Goal: Check status: Check status

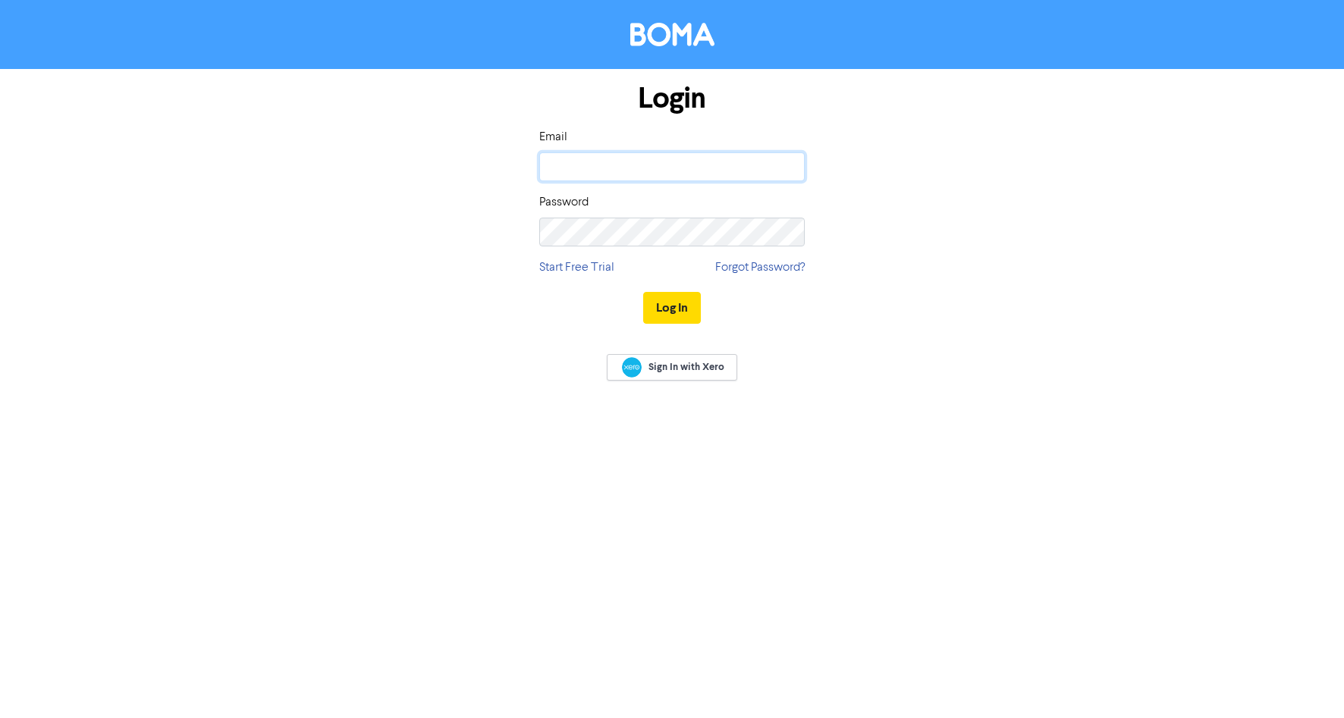
type input "[EMAIL_ADDRESS][DOMAIN_NAME]"
click at [662, 318] on button "Log In" at bounding box center [672, 308] width 58 height 32
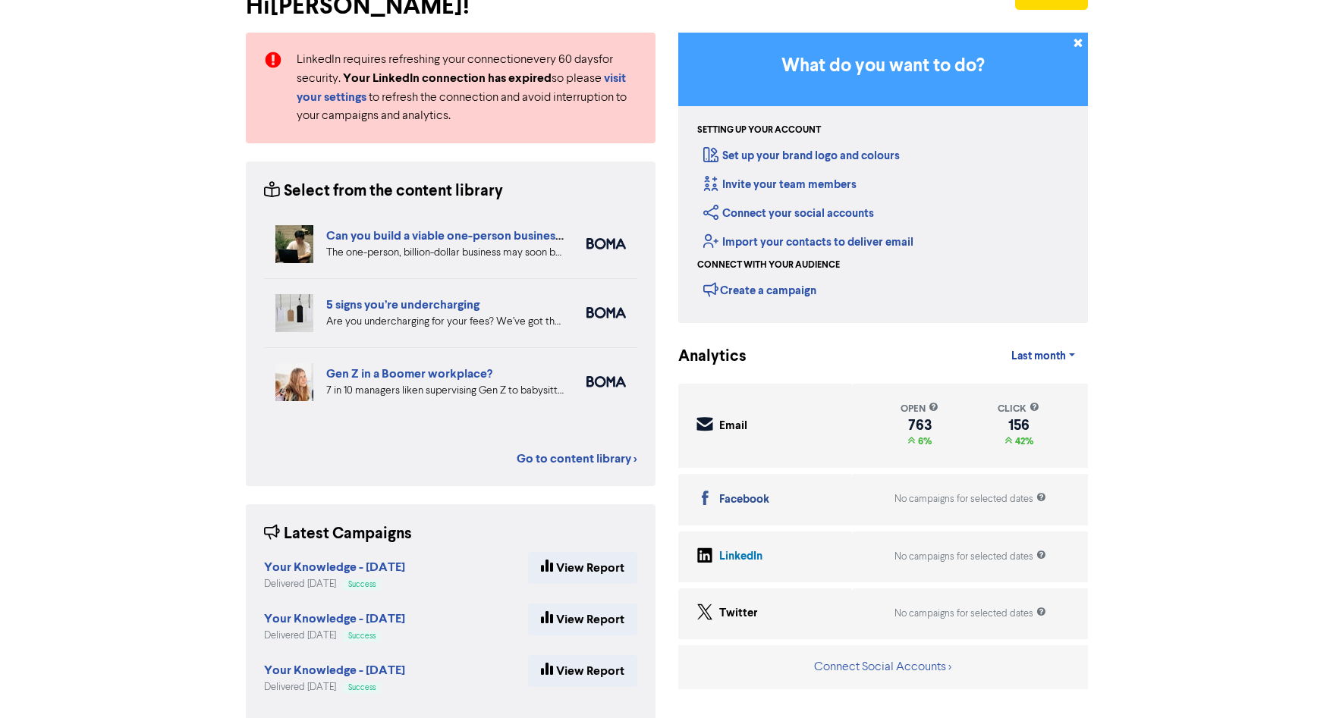
scroll to position [129, 0]
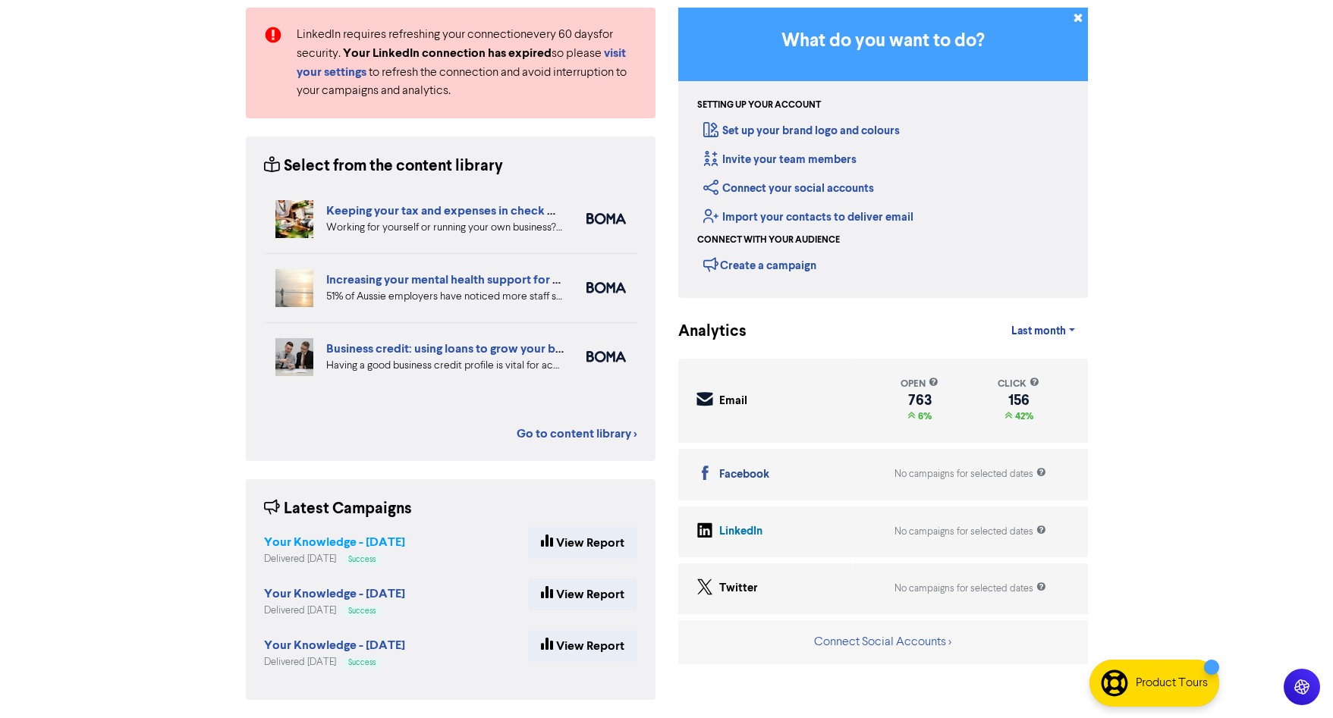
click at [357, 542] on strong "Your Knowledge - [DATE]" at bounding box center [334, 542] width 141 height 15
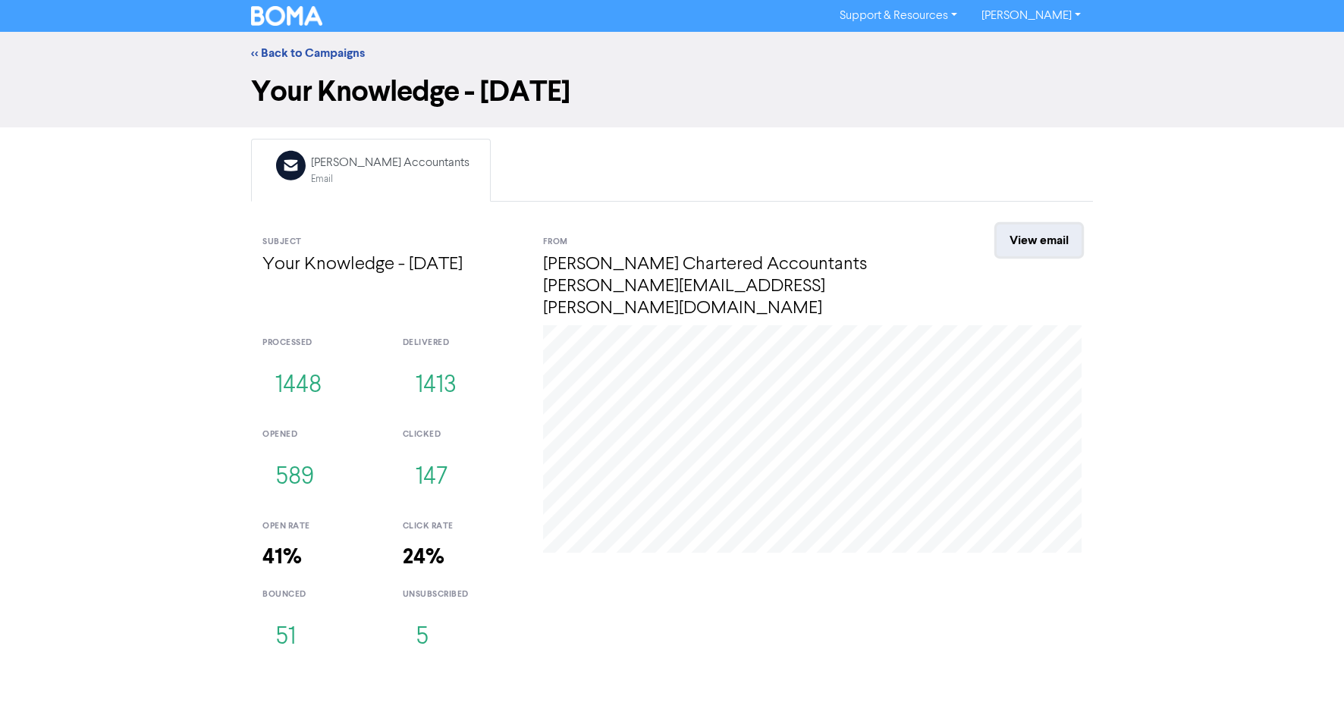
click at [1030, 242] on link "View email" at bounding box center [1039, 241] width 85 height 32
click at [298, 49] on link "<< Back to Campaigns" at bounding box center [308, 53] width 114 height 15
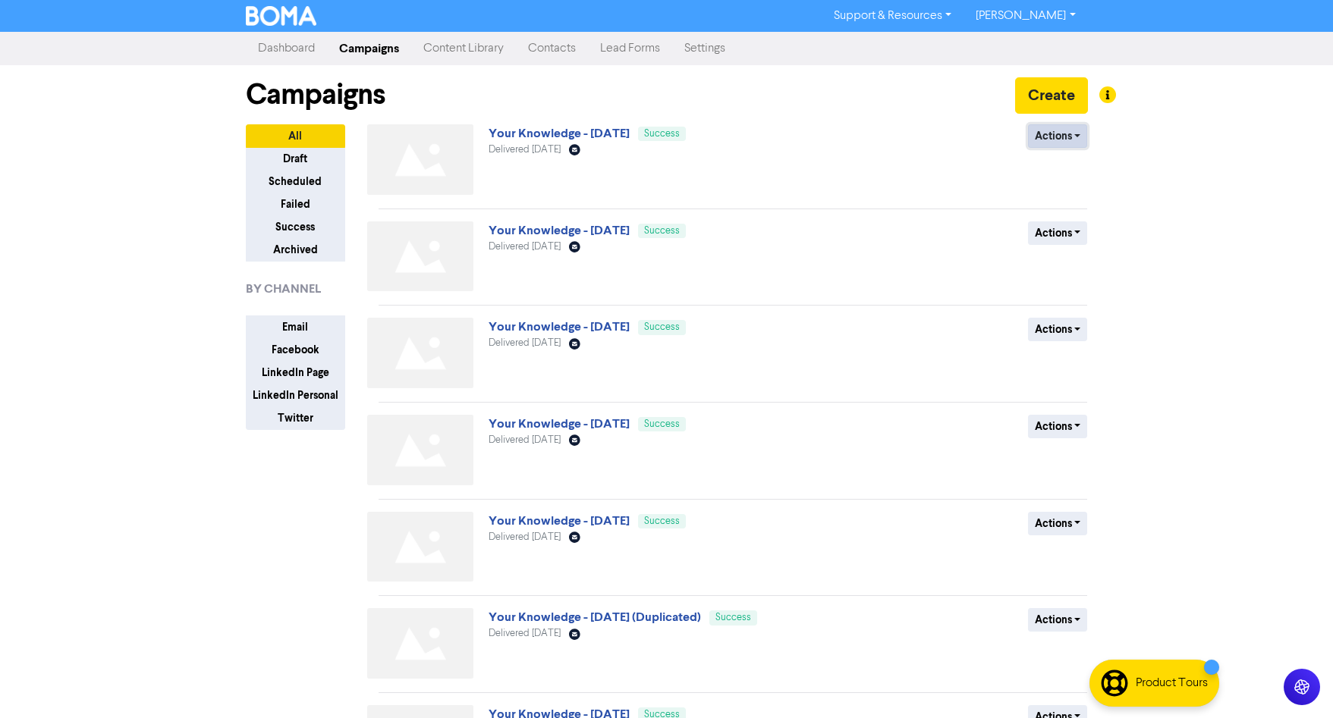
click at [1050, 136] on button "Actions" at bounding box center [1058, 136] width 60 height 24
click at [563, 136] on link "Your Knowledge - [DATE]" at bounding box center [559, 133] width 141 height 15
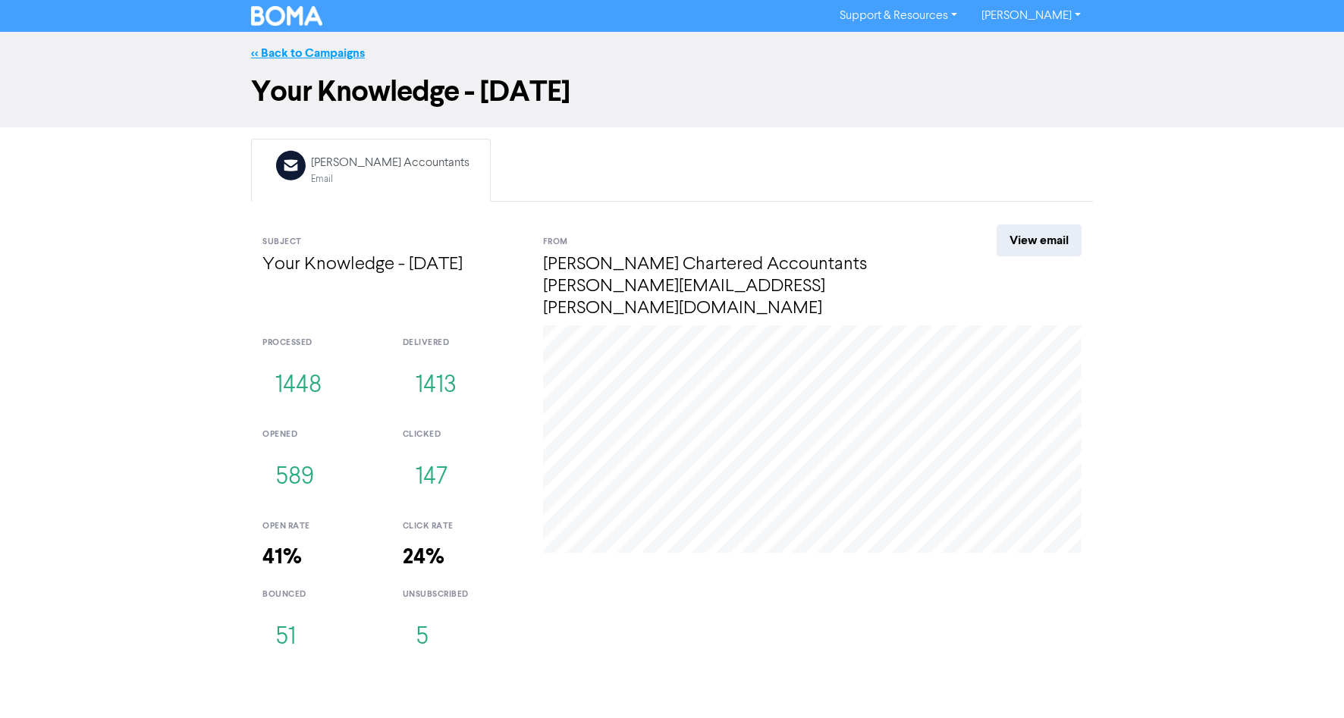
click at [340, 50] on link "<< Back to Campaigns" at bounding box center [308, 53] width 114 height 15
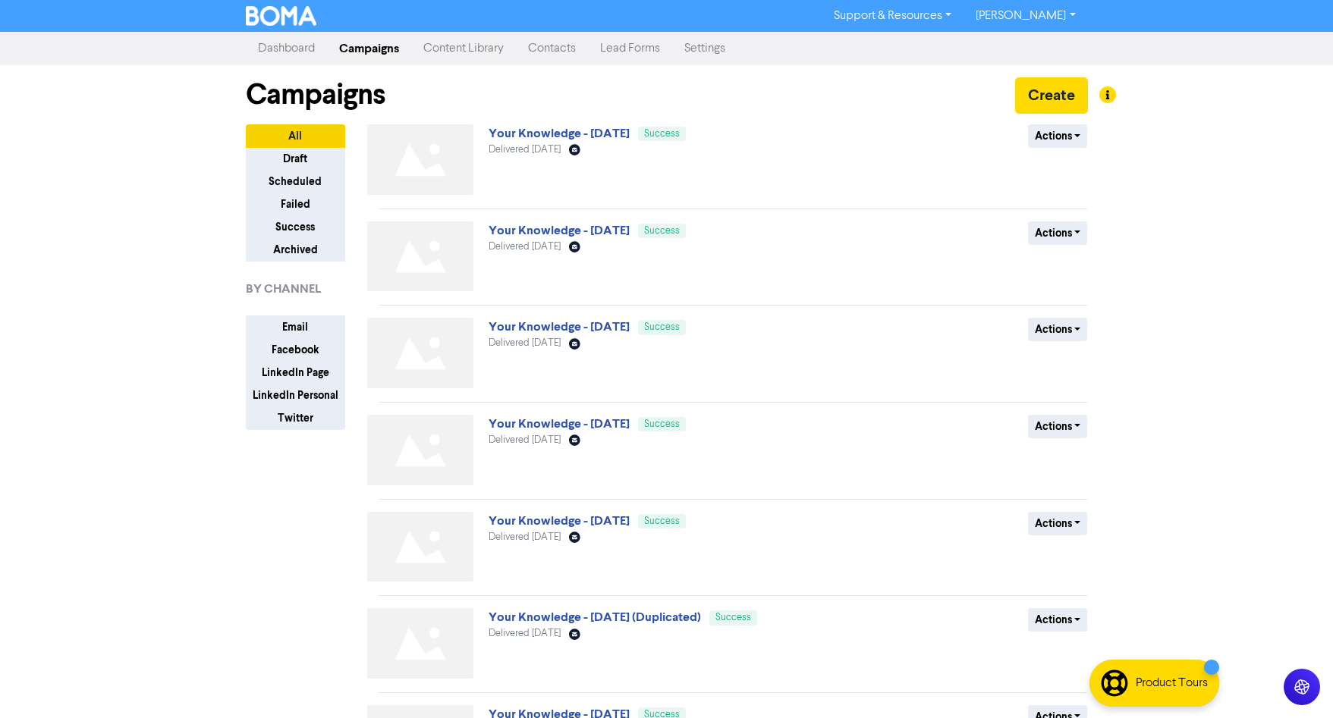
click at [294, 47] on link "Dashboard" at bounding box center [286, 48] width 81 height 30
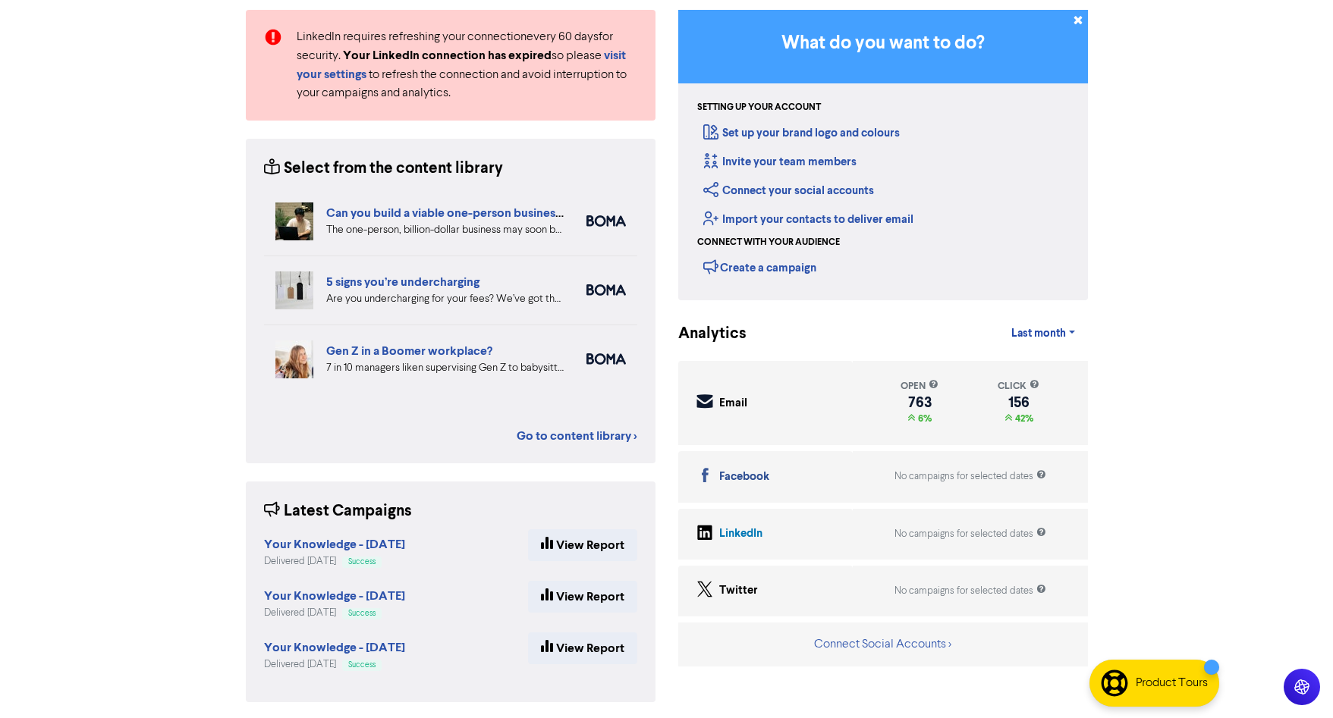
scroll to position [129, 0]
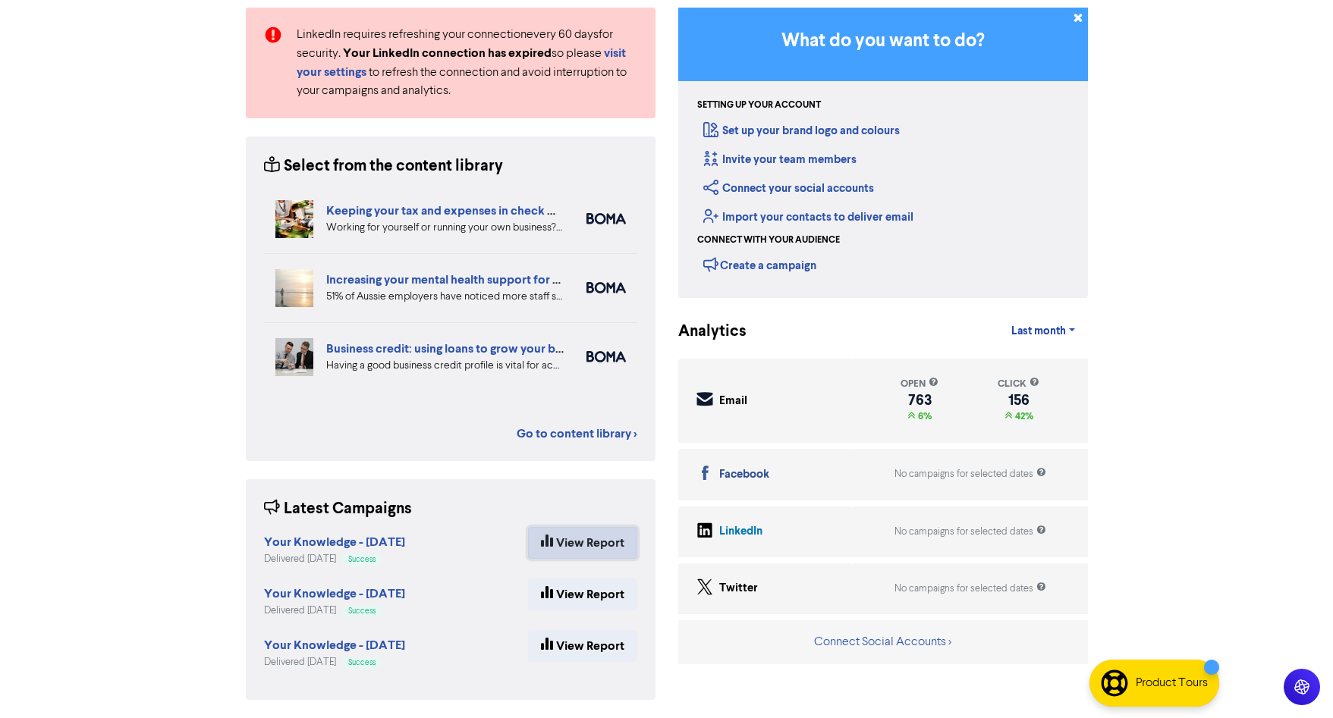
click at [592, 543] on link "View Report" at bounding box center [582, 543] width 109 height 32
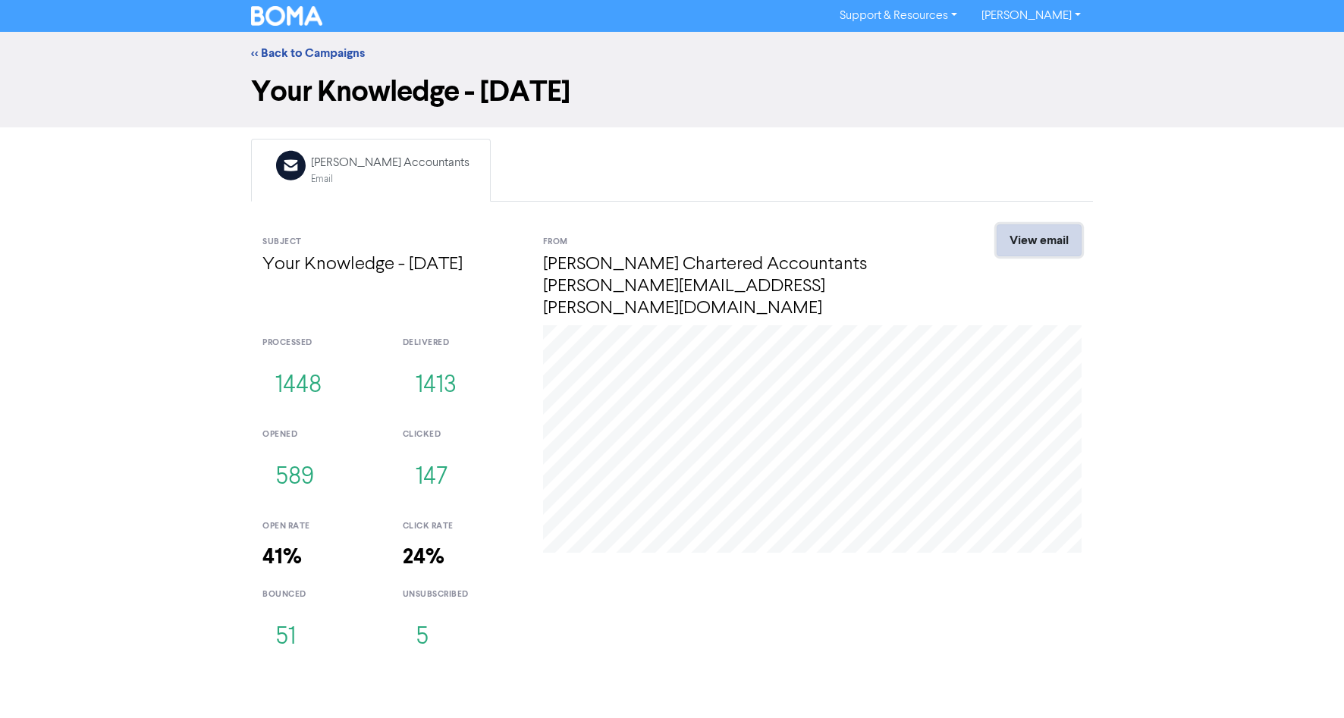
click at [1016, 240] on link "View email" at bounding box center [1039, 241] width 85 height 32
click at [1022, 18] on link "[PERSON_NAME]" at bounding box center [1031, 16] width 124 height 24
click at [306, 51] on link "<< Back to Campaigns" at bounding box center [308, 53] width 114 height 15
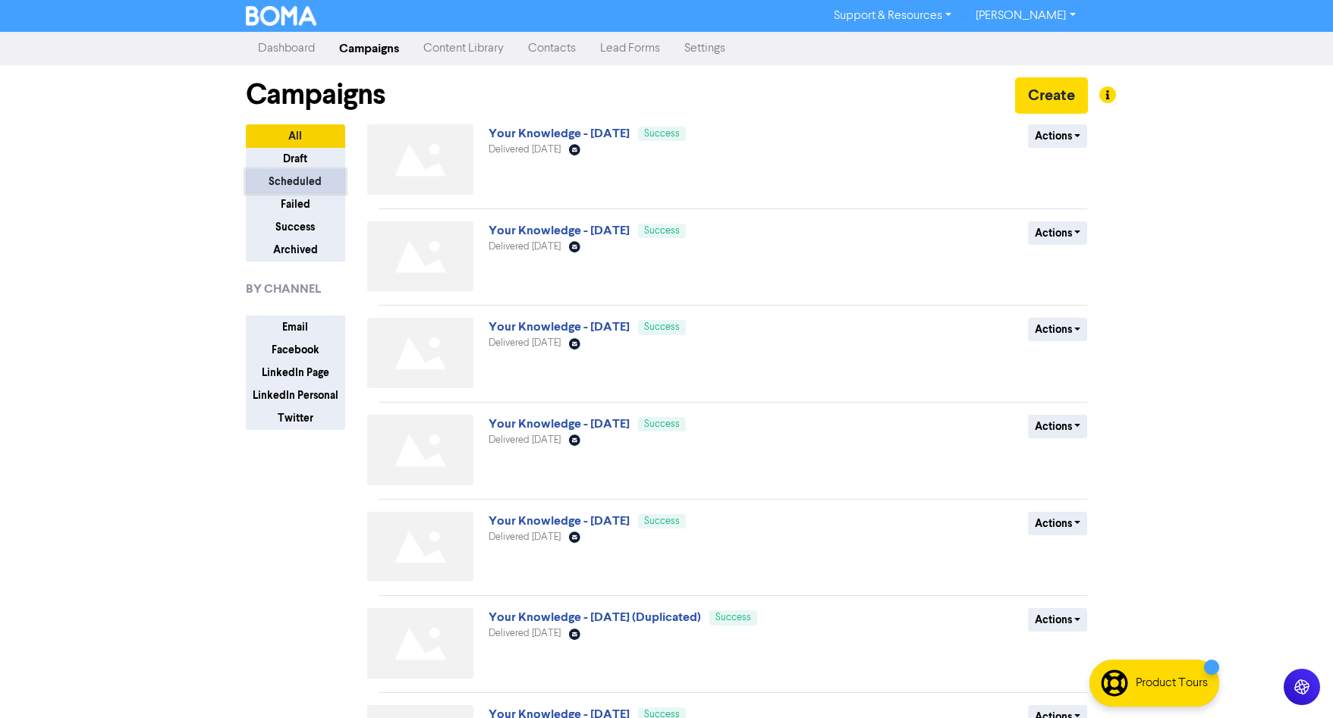
click at [289, 179] on button "Scheduled" at bounding box center [295, 182] width 99 height 24
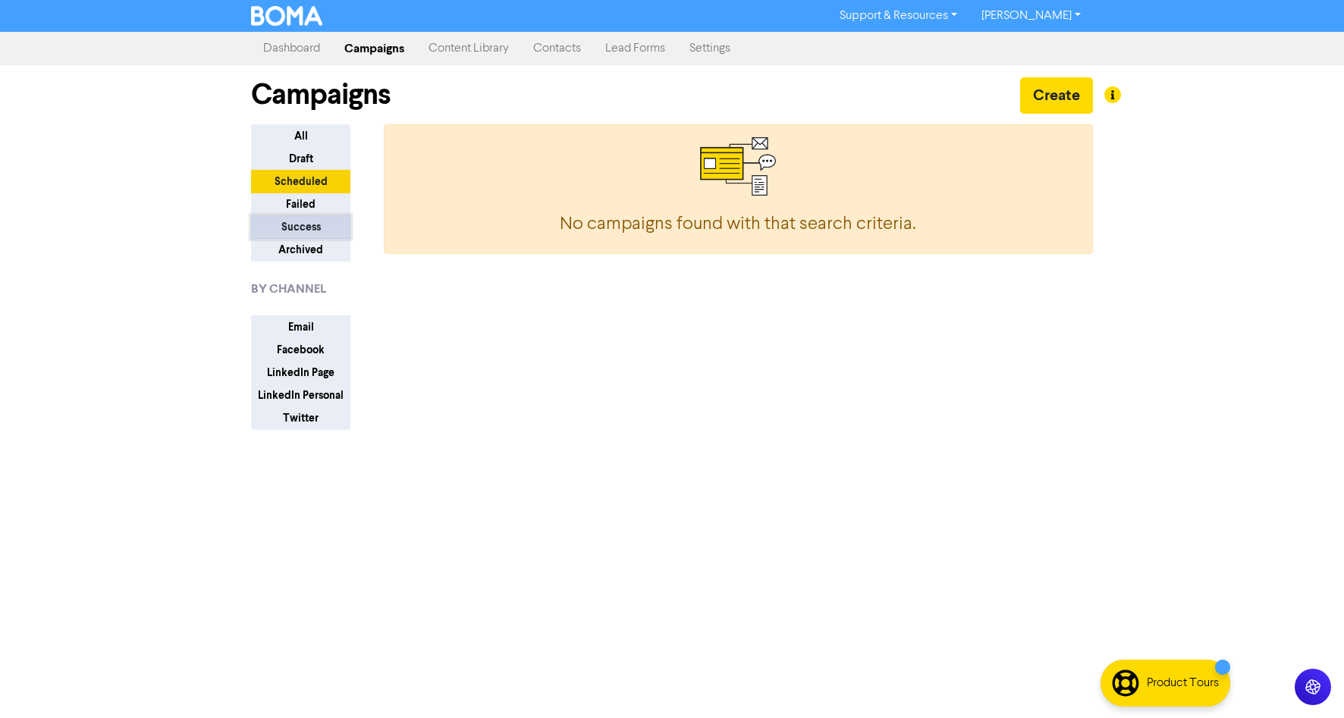
click at [296, 229] on button "Success" at bounding box center [300, 227] width 99 height 24
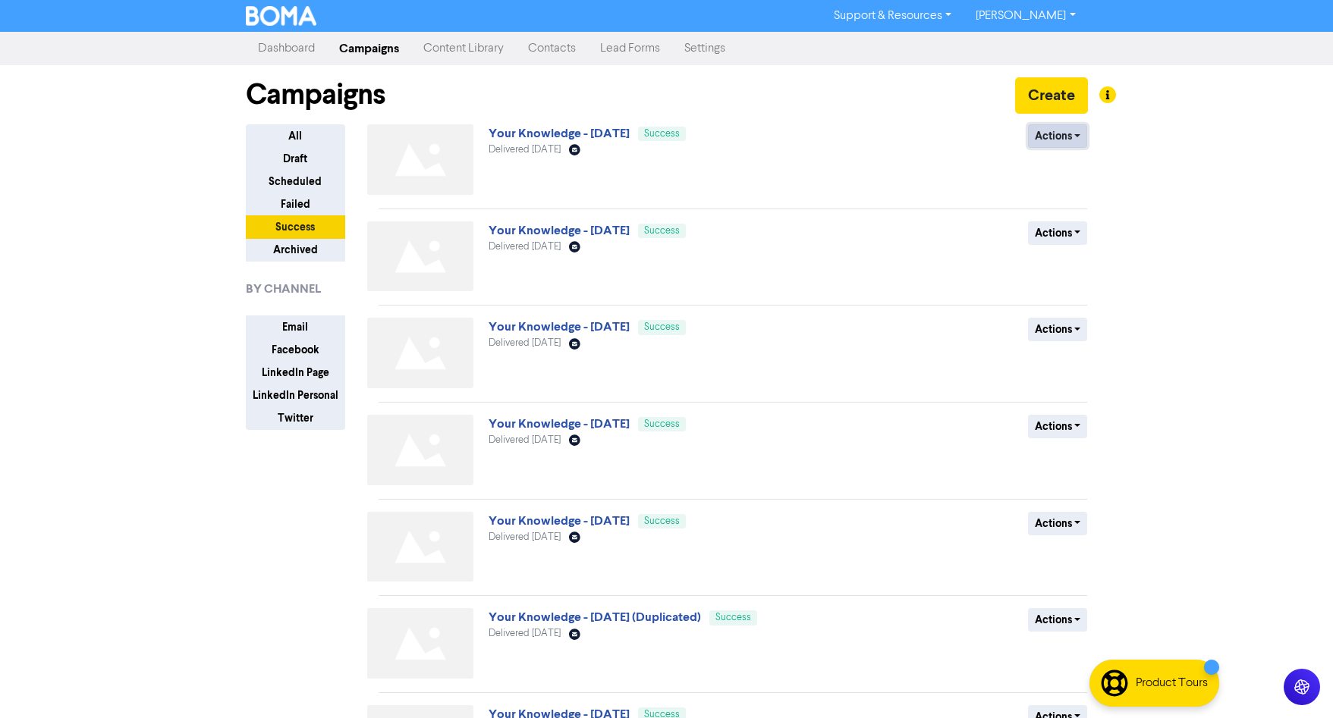
click at [1064, 138] on button "Actions" at bounding box center [1058, 136] width 60 height 24
click at [555, 134] on link "Your Knowledge - [DATE]" at bounding box center [559, 133] width 141 height 15
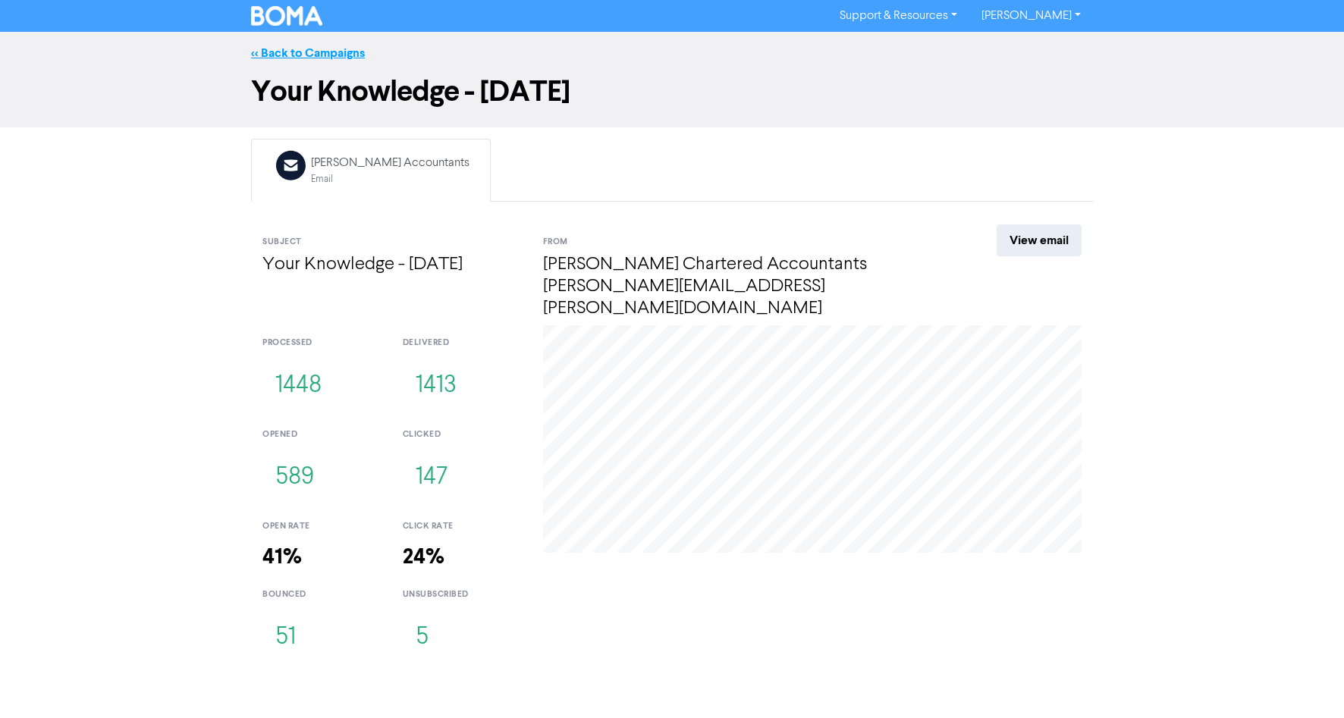
click at [301, 53] on link "<< Back to Campaigns" at bounding box center [308, 53] width 114 height 15
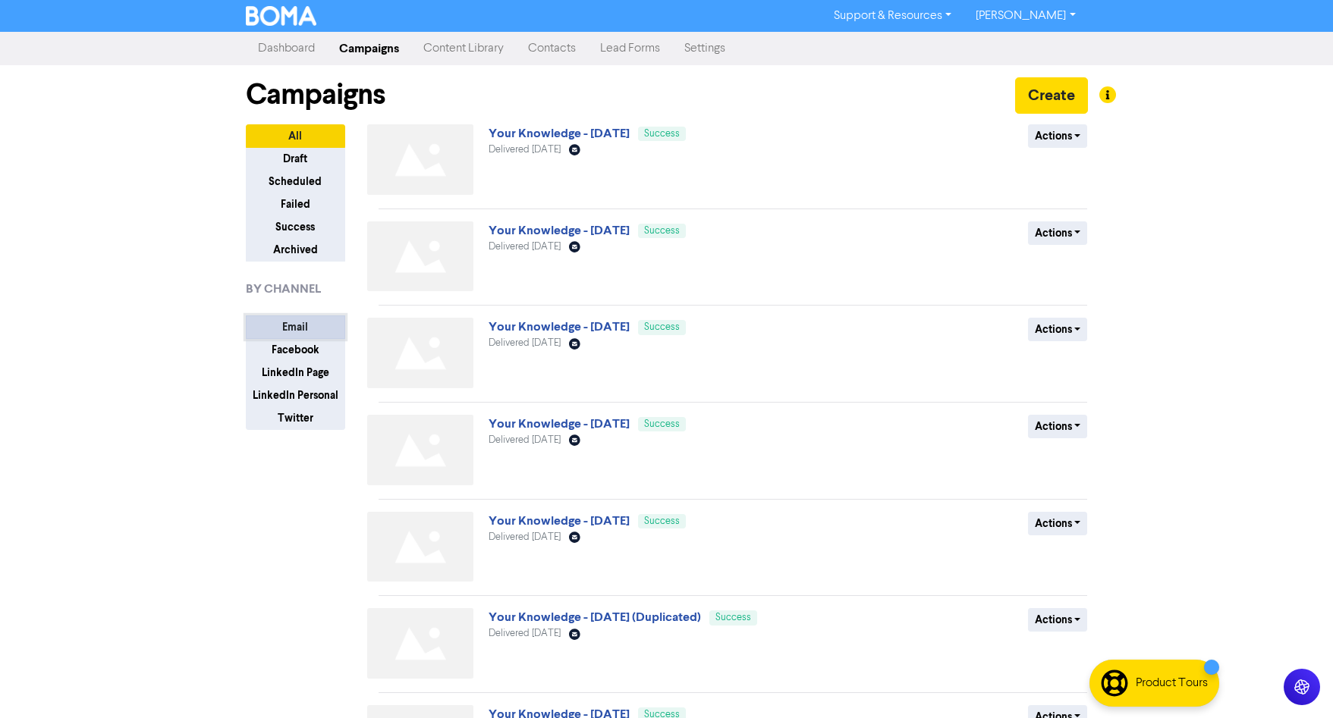
click at [294, 332] on button "Email" at bounding box center [295, 328] width 99 height 24
click at [294, 328] on button "Email" at bounding box center [295, 328] width 99 height 24
click at [1068, 143] on button "Actions" at bounding box center [1058, 136] width 60 height 24
click at [486, 52] on link "Content Library" at bounding box center [463, 48] width 105 height 30
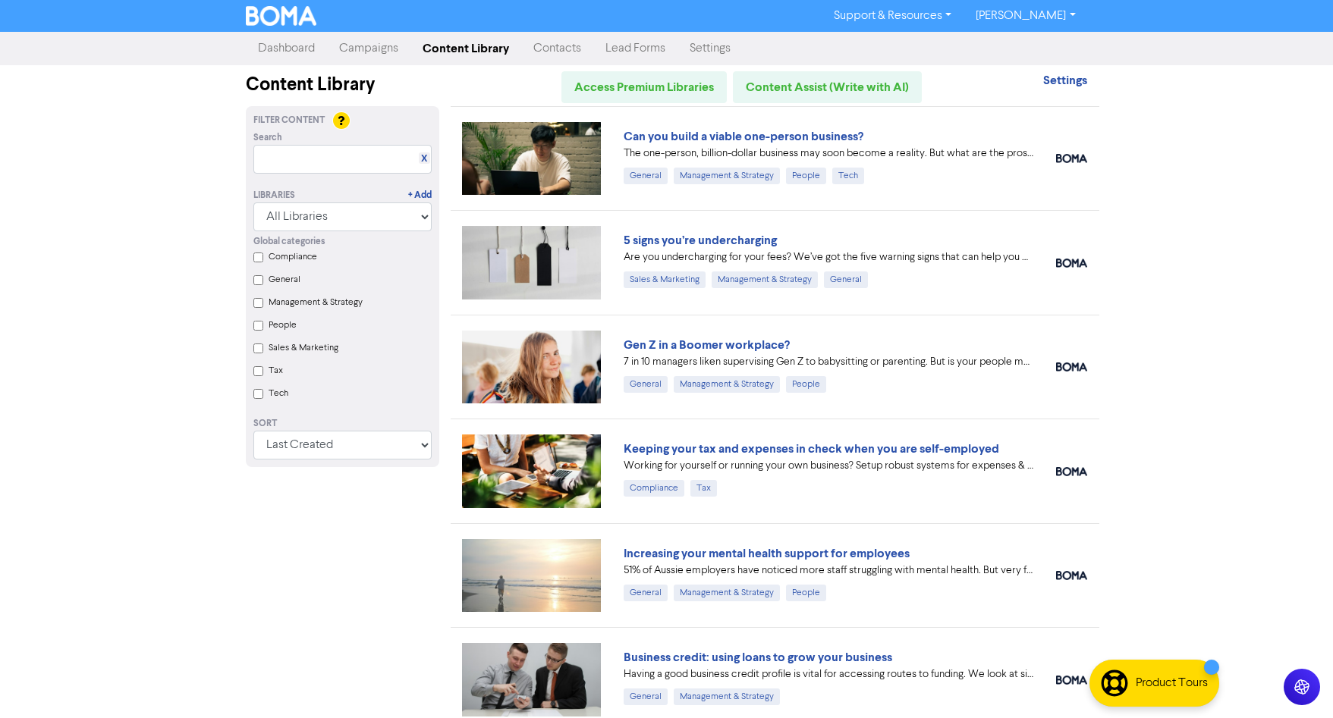
click at [718, 45] on link "Settings" at bounding box center [709, 48] width 65 height 30
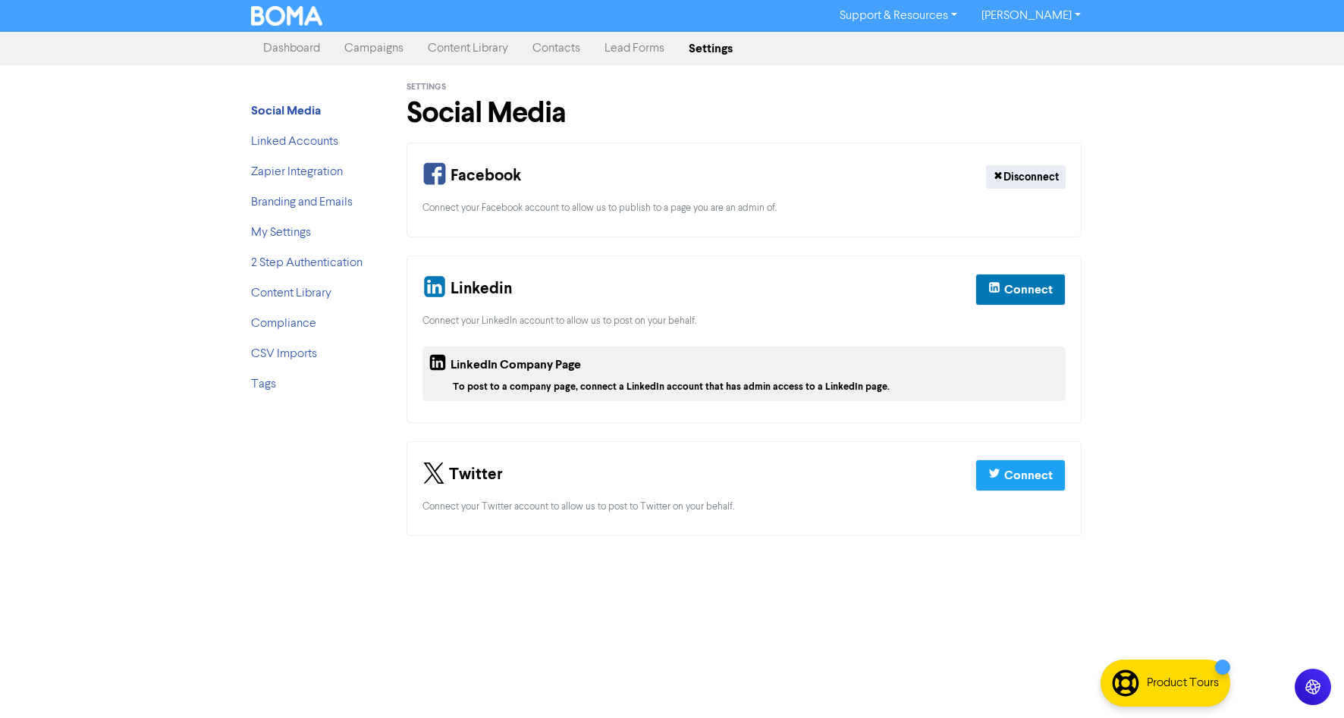
click at [364, 50] on link "Campaigns" at bounding box center [373, 48] width 83 height 30
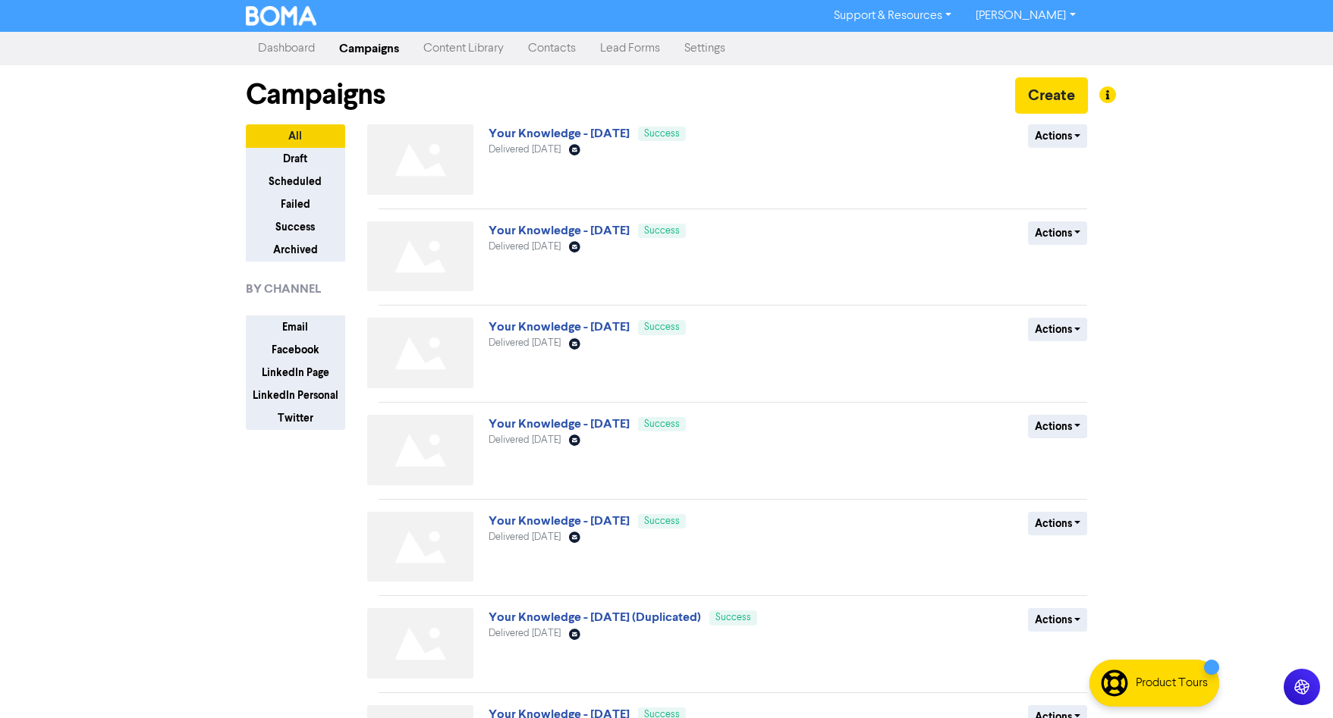
click at [580, 156] on icon "Email Created with Sketch." at bounding box center [574, 149] width 11 height 11
click at [580, 154] on icon at bounding box center [574, 150] width 11 height 11
click at [580, 149] on icon at bounding box center [574, 150] width 11 height 11
click at [1064, 131] on button "Actions" at bounding box center [1058, 136] width 60 height 24
click at [307, 184] on button "Scheduled" at bounding box center [295, 182] width 99 height 24
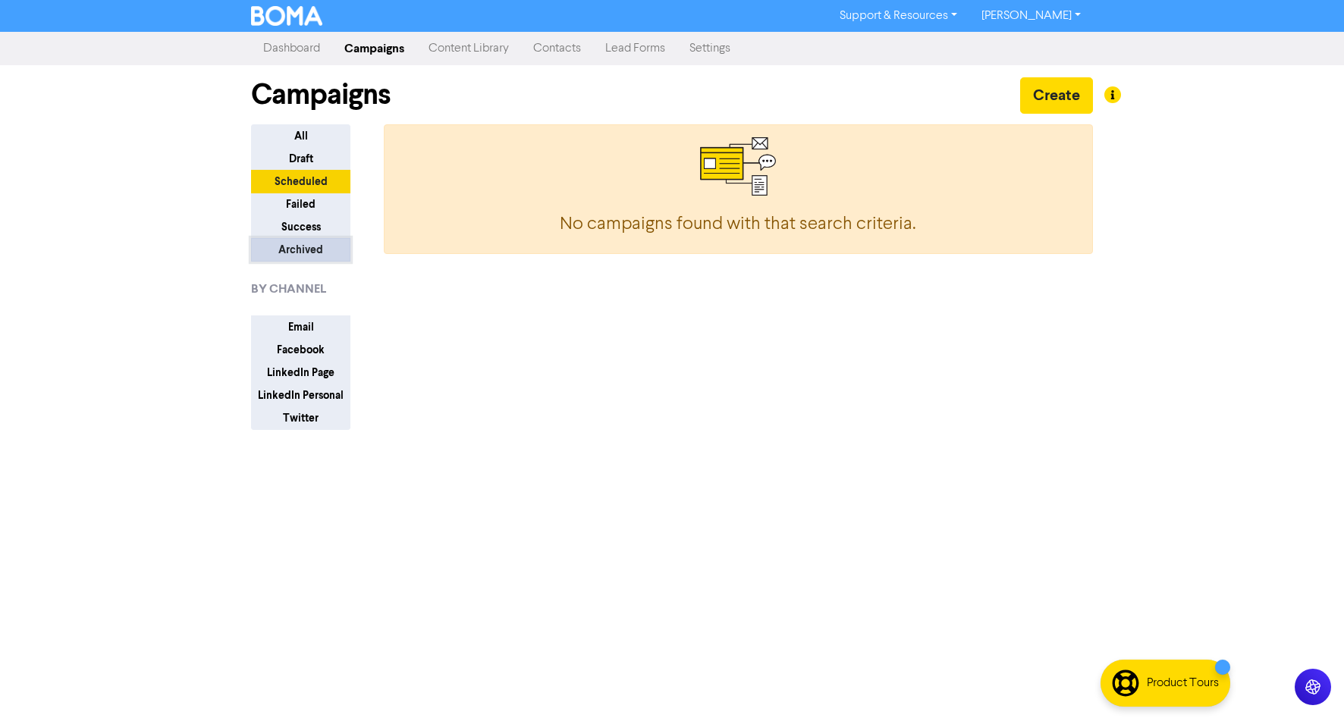
click at [294, 250] on button "Archived" at bounding box center [300, 250] width 99 height 24
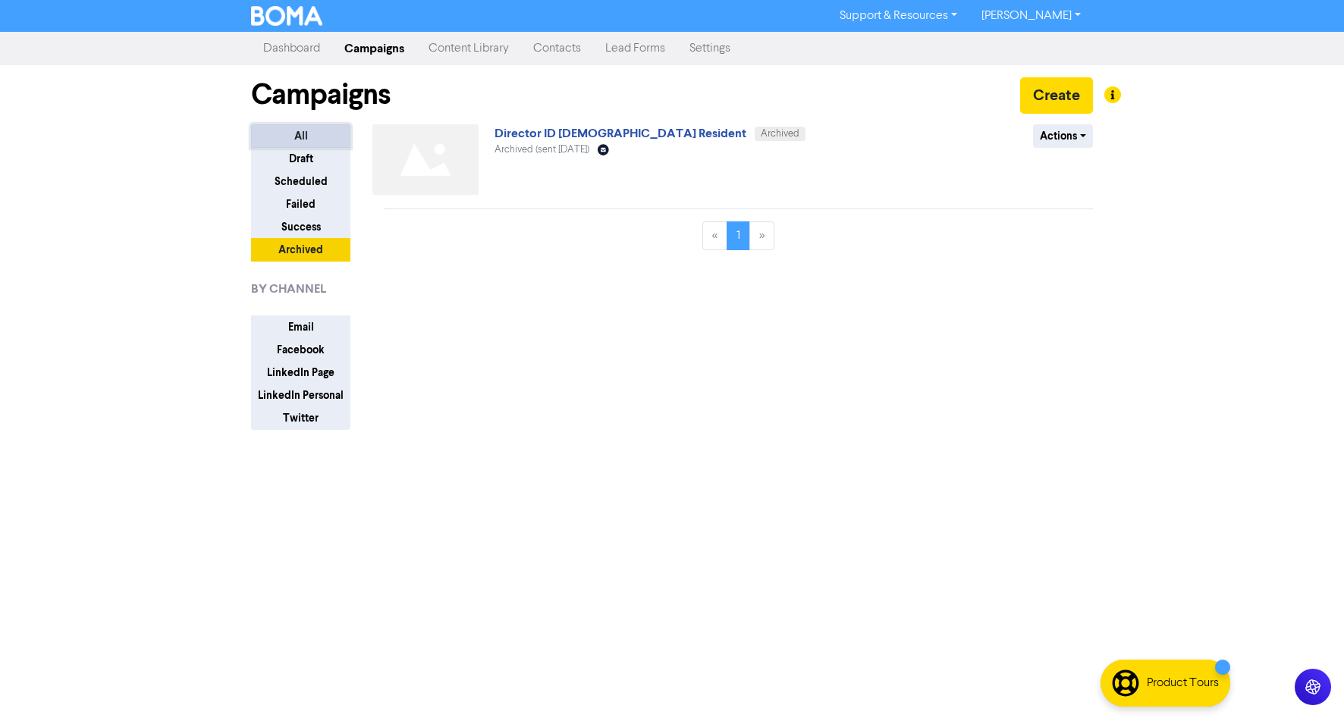
click at [309, 136] on button "All" at bounding box center [300, 136] width 99 height 24
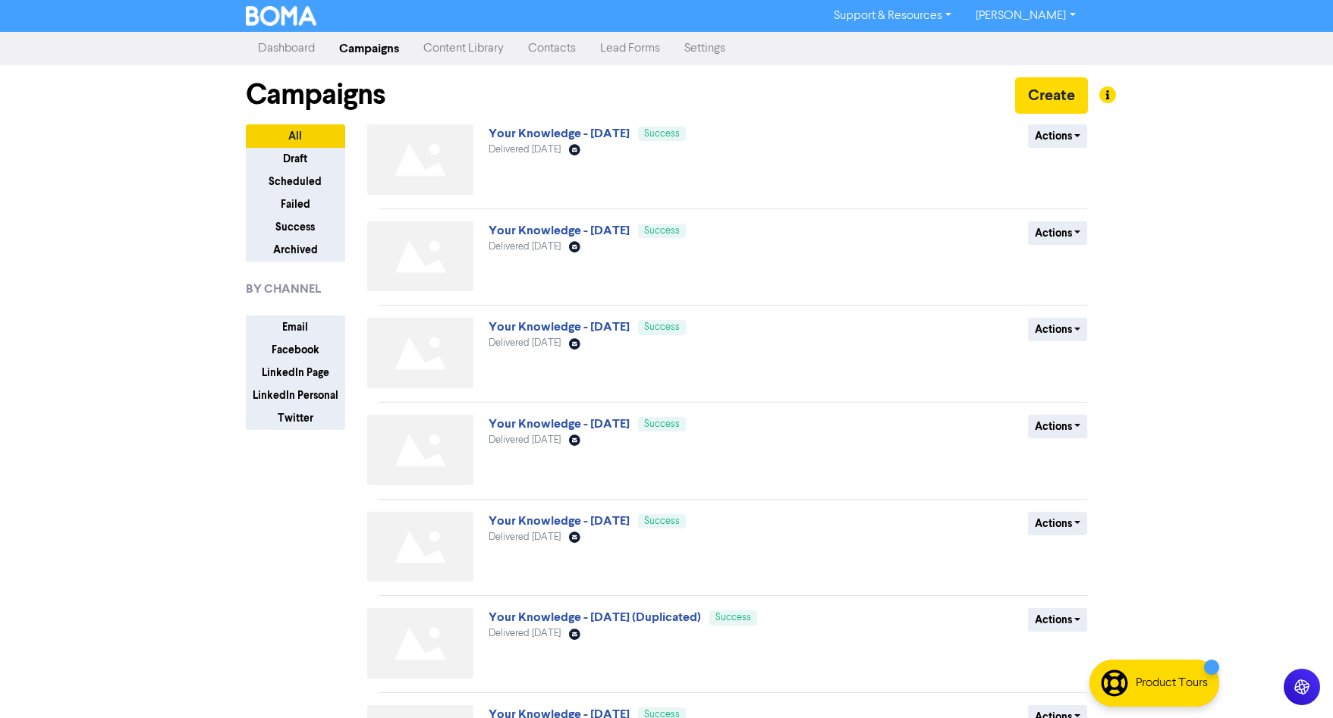
click at [489, 153] on div "Your Knowledge - [DATE] Success Delivered [DATE] Email Created with Sketch. Act…" at bounding box center [733, 162] width 732 height 77
drag, startPoint x: 489, startPoint y: 153, endPoint x: 556, endPoint y: 152, distance: 66.8
click at [556, 152] on span "Delivered [DATE]" at bounding box center [525, 150] width 72 height 10
click at [583, 137] on link "Your Knowledge - [DATE]" at bounding box center [559, 133] width 141 height 15
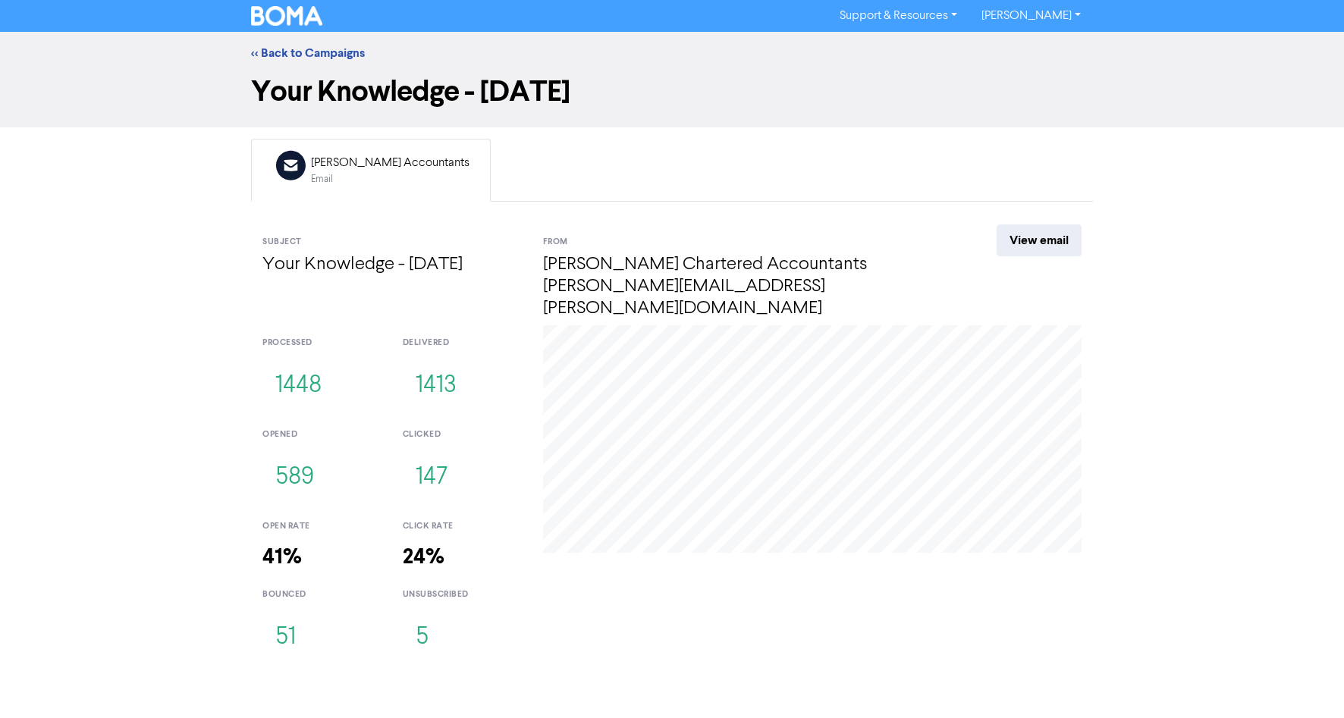
click at [332, 165] on div "[PERSON_NAME] Accountants" at bounding box center [390, 163] width 159 height 18
click at [328, 180] on div "Email" at bounding box center [390, 179] width 159 height 14
click at [1045, 240] on link "View email" at bounding box center [1039, 241] width 85 height 32
click at [1049, 18] on link "[PERSON_NAME]" at bounding box center [1031, 16] width 124 height 24
click at [1042, 46] on button "Log Out" at bounding box center [1030, 45] width 120 height 18
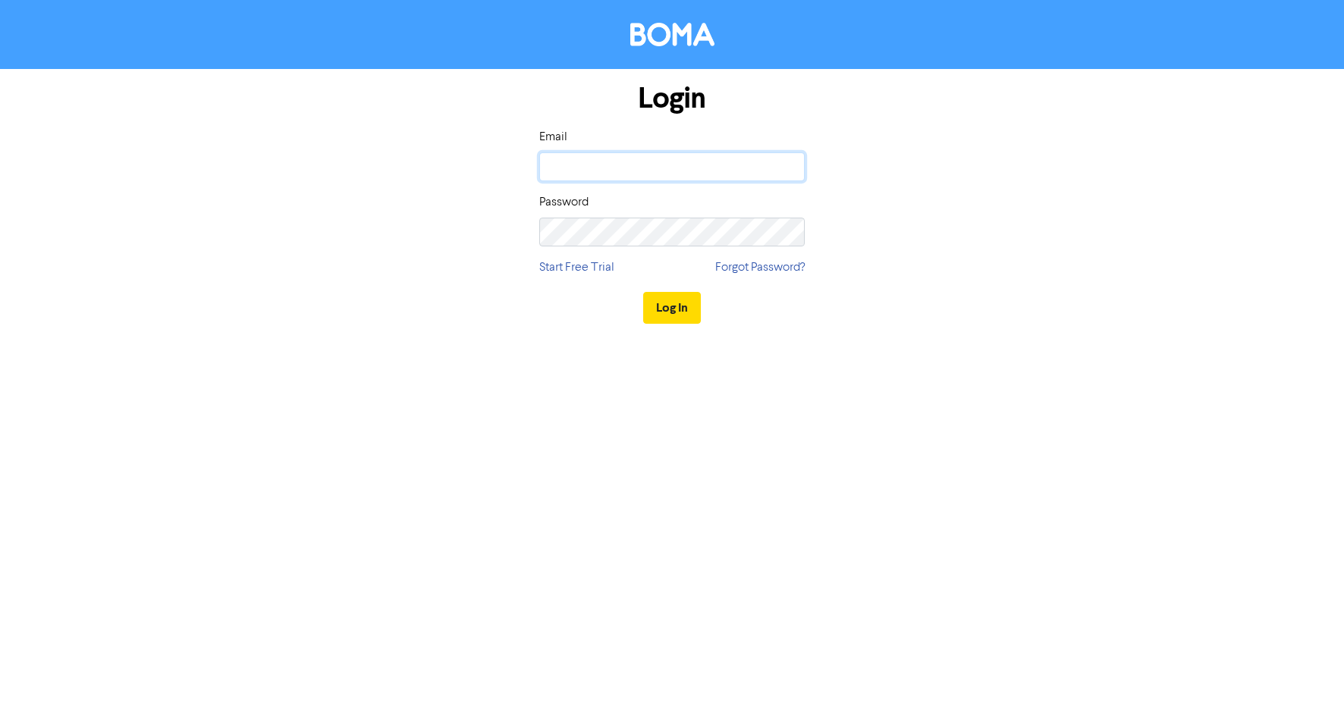
type input "[EMAIL_ADDRESS][DOMAIN_NAME]"
